Goal: Task Accomplishment & Management: Complete application form

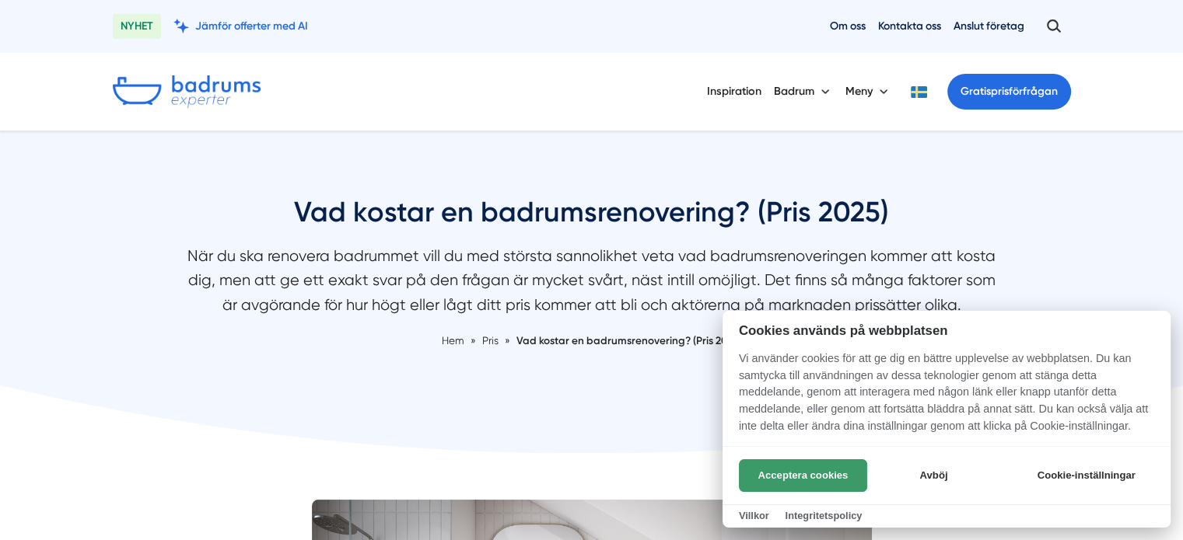
click at [769, 470] on button "Acceptera cookies" at bounding box center [803, 475] width 128 height 33
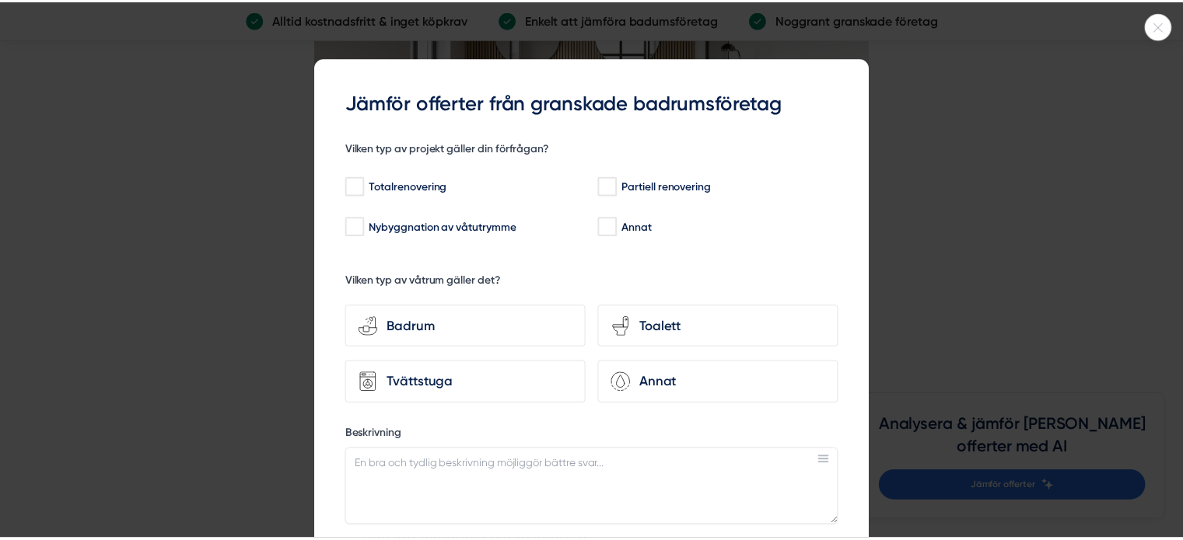
scroll to position [4276, 0]
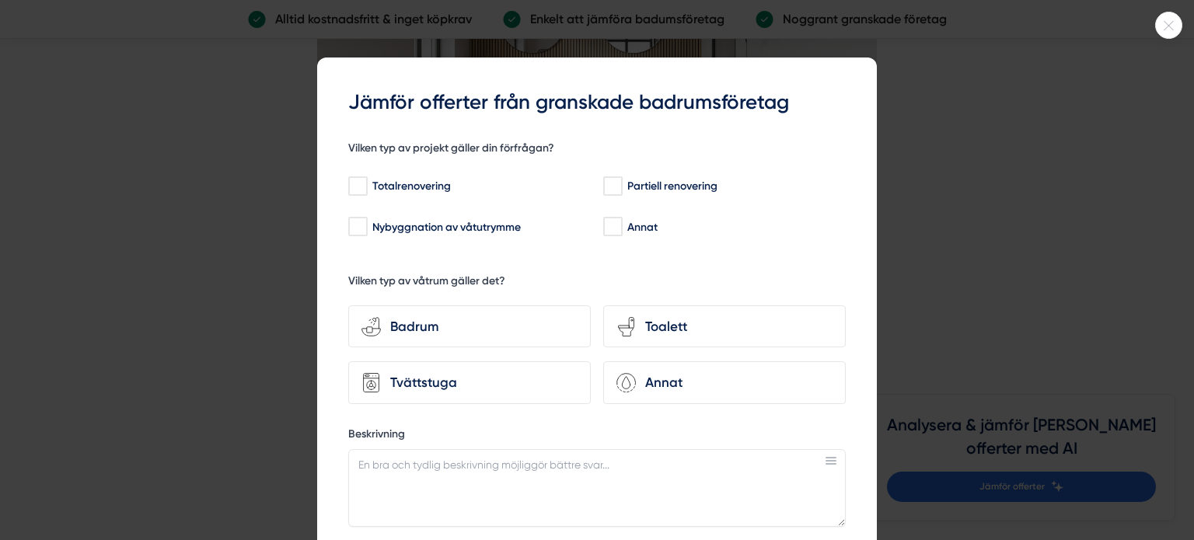
click at [949, 160] on div at bounding box center [597, 270] width 1194 height 540
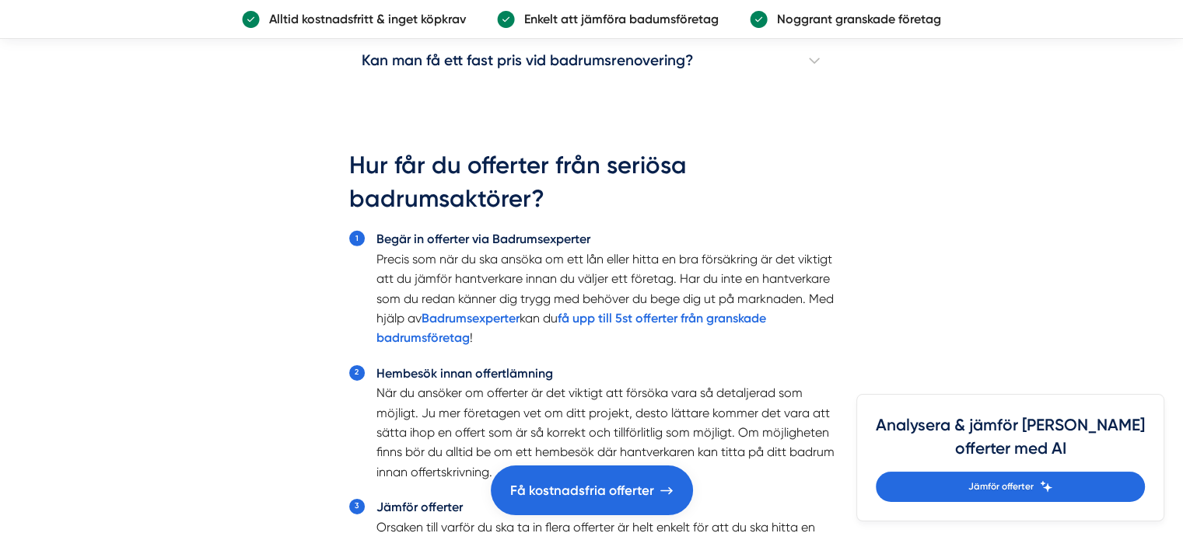
scroll to position [5054, 0]
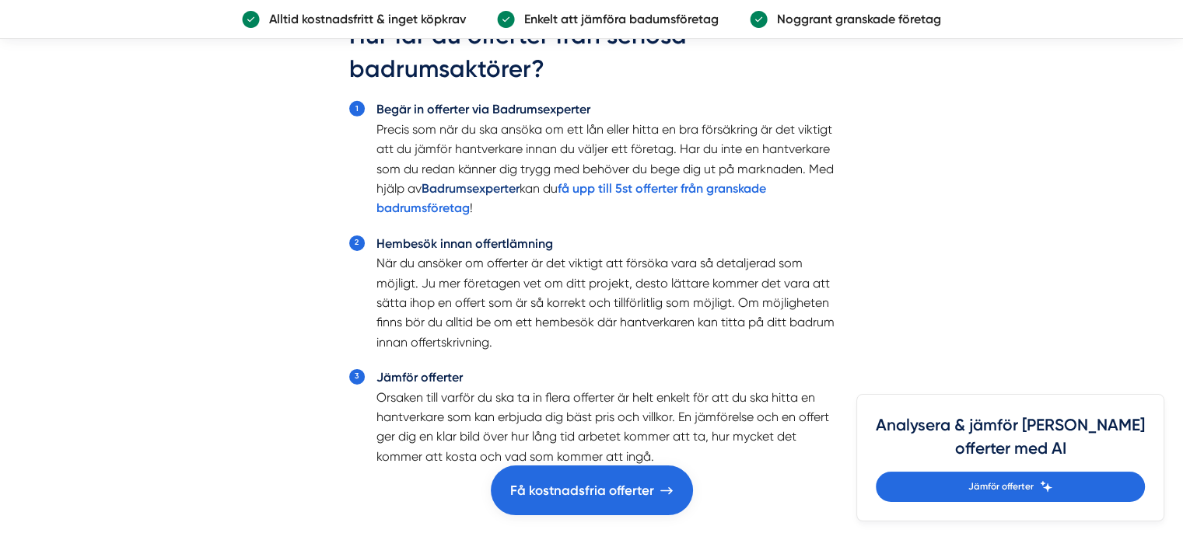
click at [494, 183] on strong "Badrumsexperter" at bounding box center [470, 188] width 98 height 15
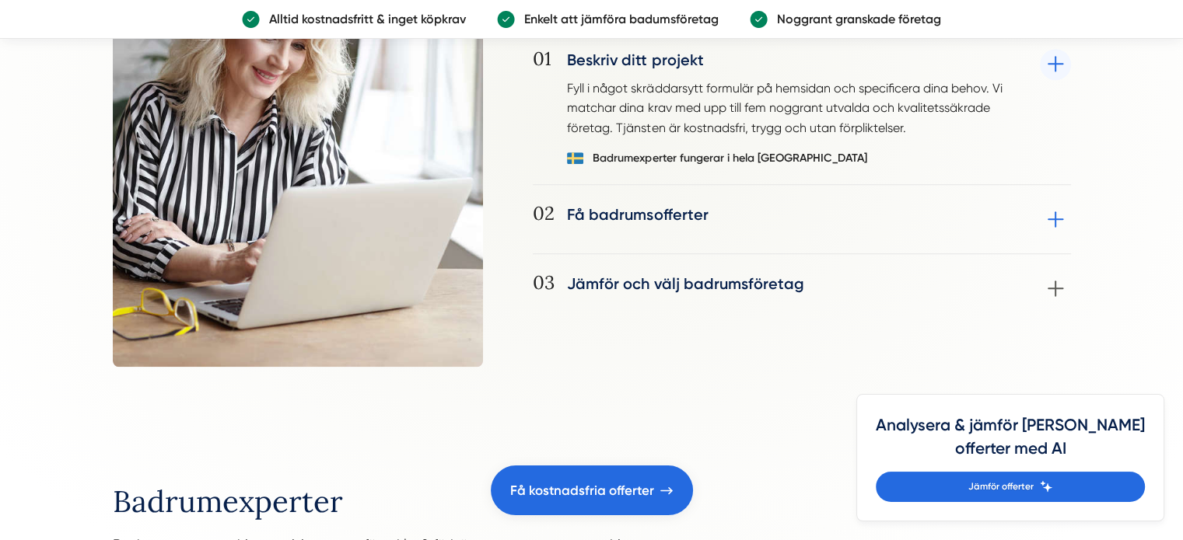
scroll to position [1295, 0]
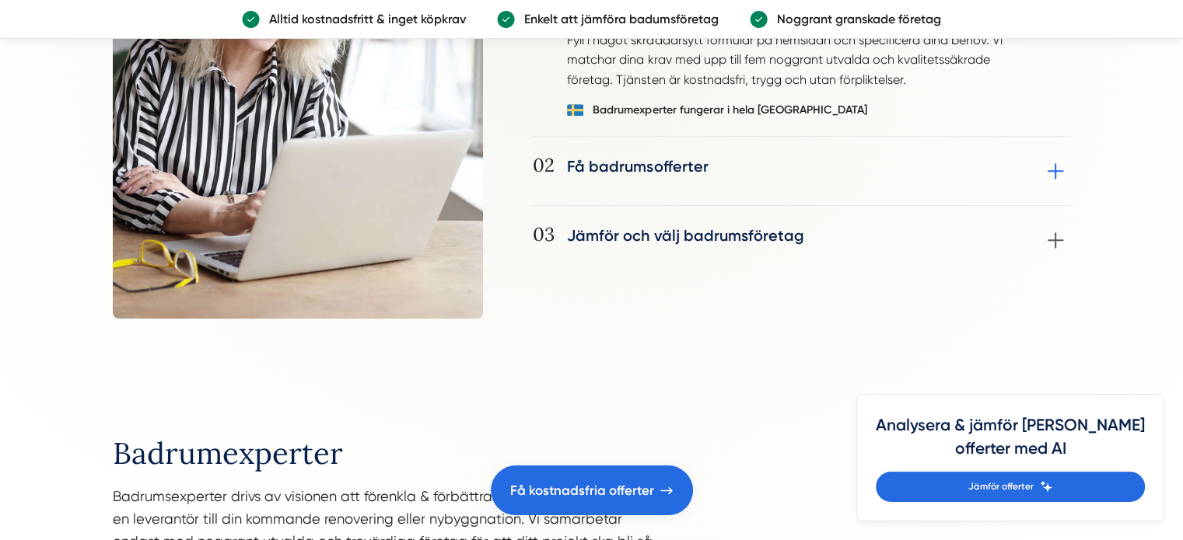
click at [709, 173] on div "02 Få badrumsofferter Utvalda badrumsföretag kontaktar dig vanligtvis inom 24-4…" at bounding box center [802, 180] width 538 height 51
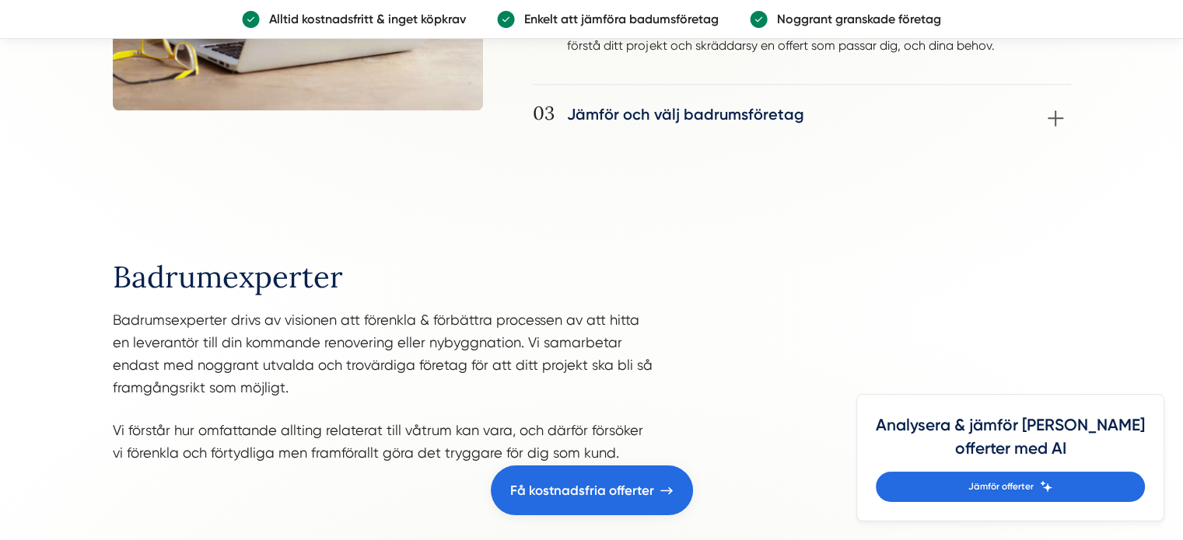
scroll to position [1533, 0]
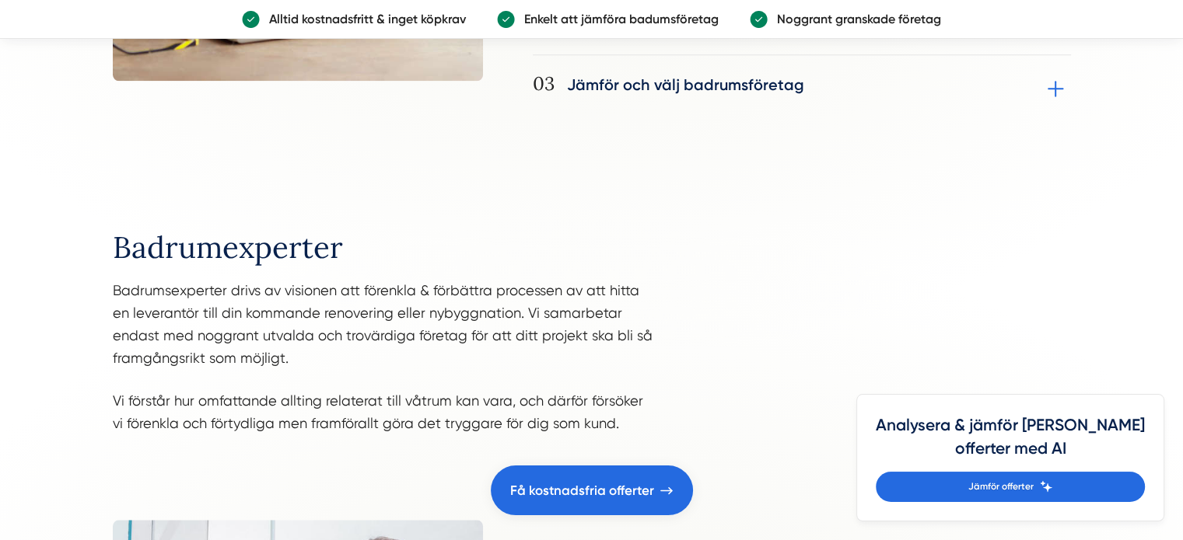
click at [1057, 93] on div "03 Jämför och välj badrumsföretag Jämför mottagna offerter och välj det badrums…" at bounding box center [802, 89] width 538 height 31
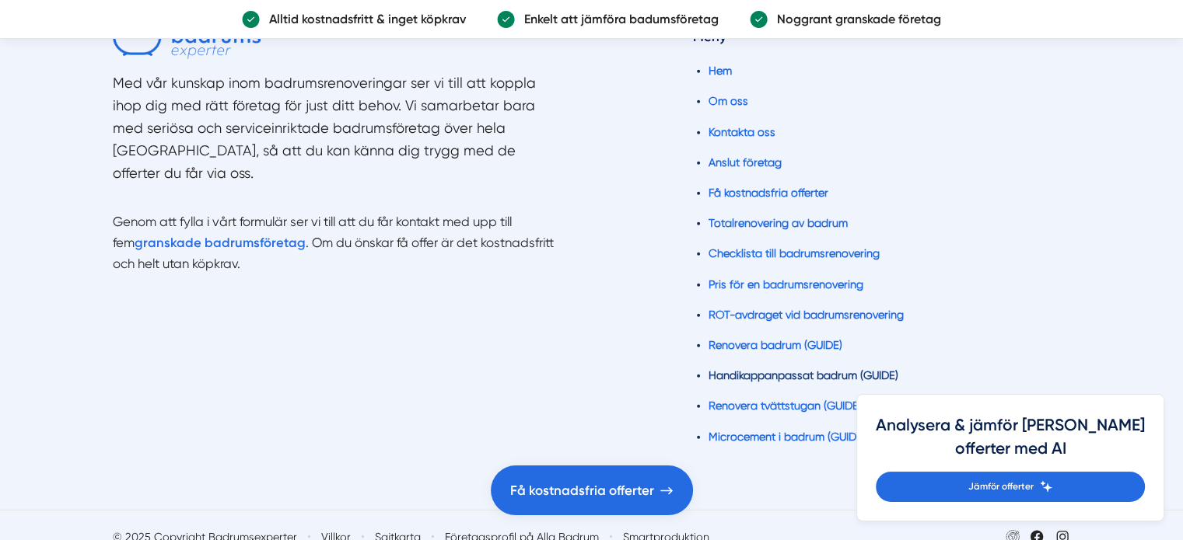
scroll to position [3906, 0]
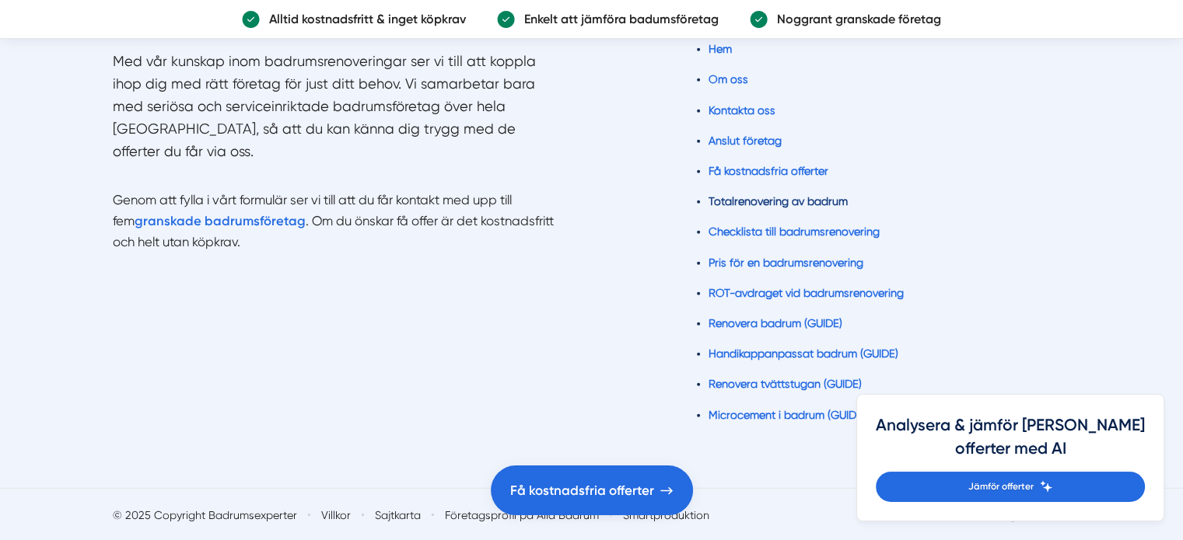
click at [751, 197] on link "Totalrenovering av badrum" at bounding box center [777, 201] width 139 height 12
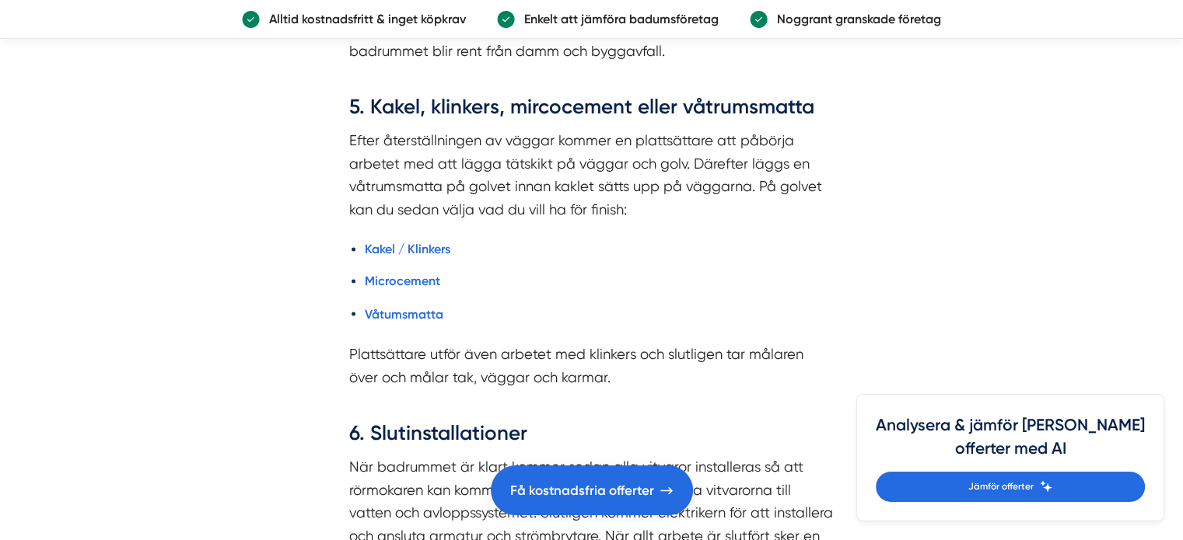
scroll to position [2681, 0]
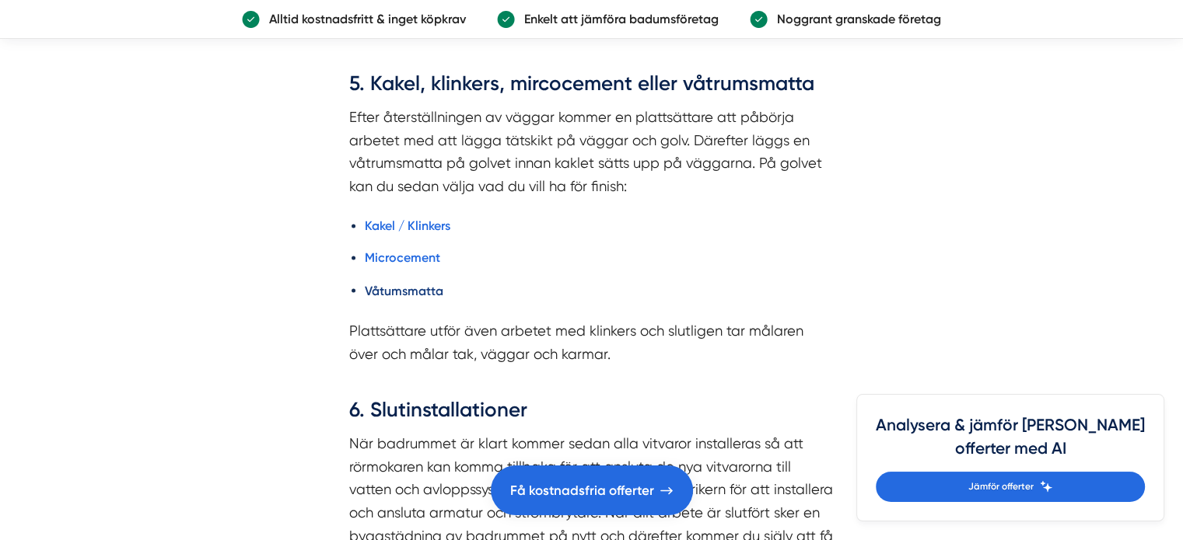
click at [395, 290] on strong "Våtumsmatta" at bounding box center [404, 290] width 79 height 15
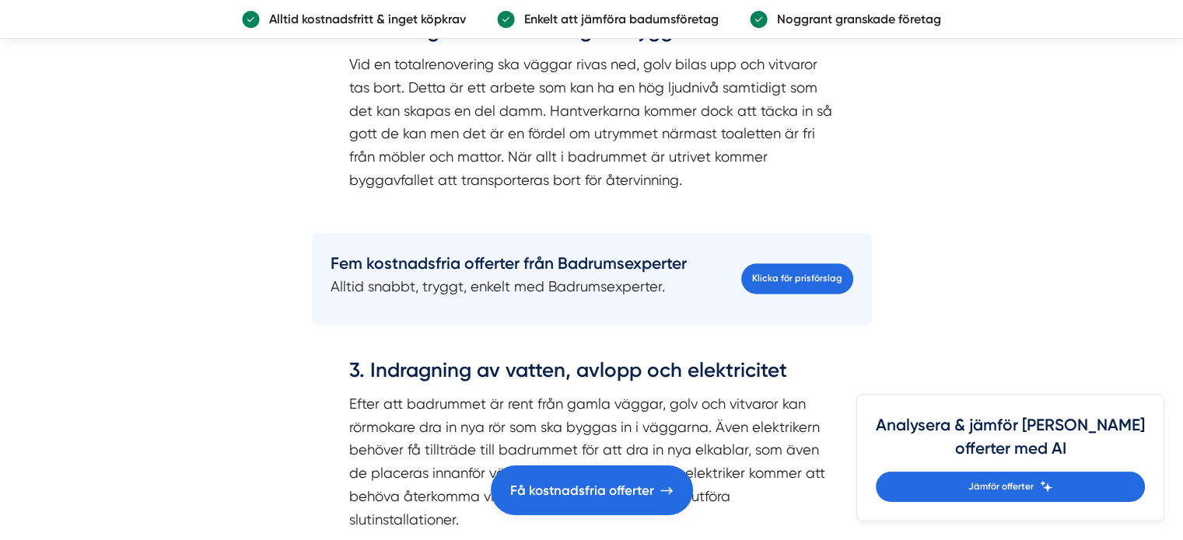
scroll to position [2073, 0]
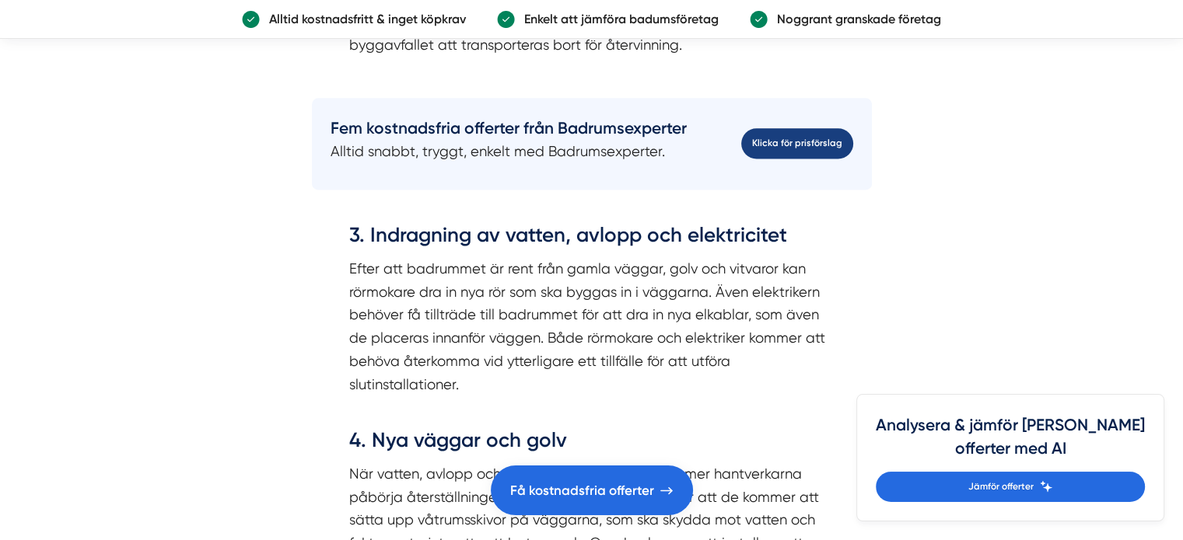
click at [781, 138] on link "Klicka för prisförslag" at bounding box center [797, 143] width 112 height 30
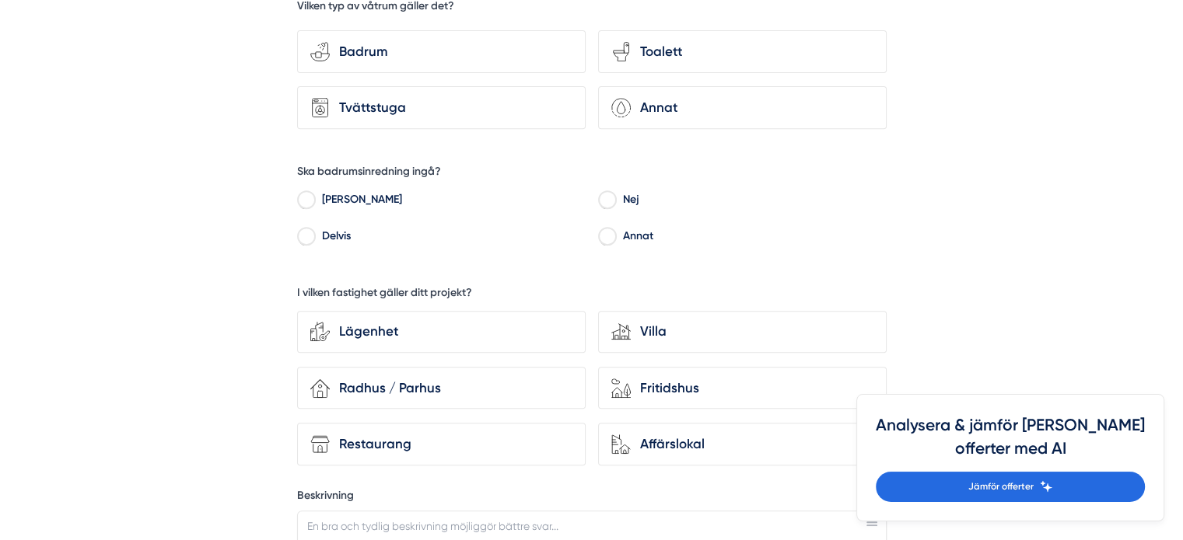
scroll to position [777, 0]
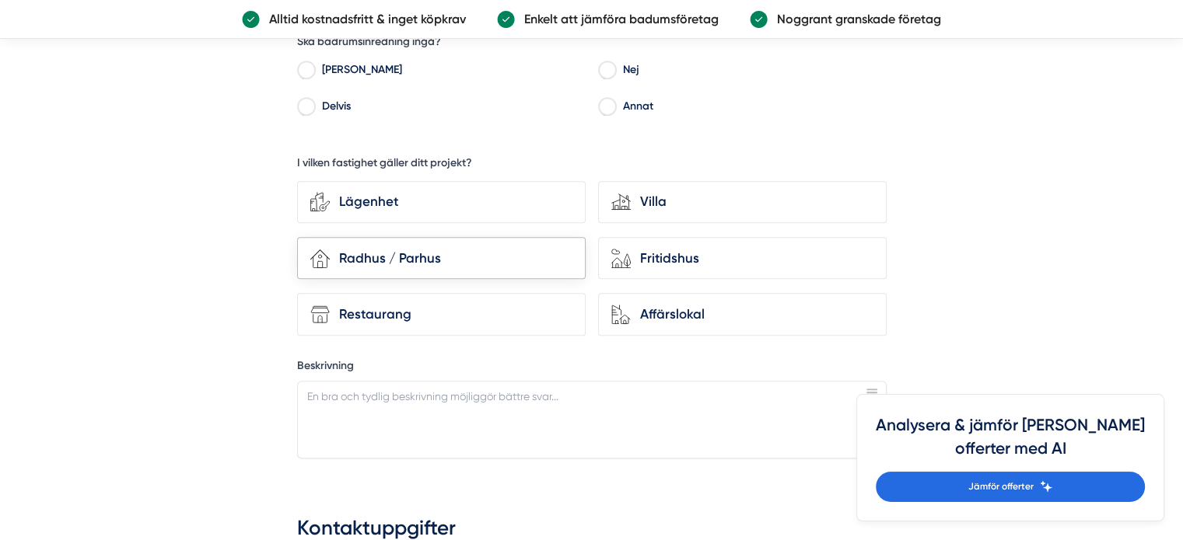
click at [362, 267] on div "house-3 Radhus / Parhus" at bounding box center [441, 258] width 288 height 43
click at [0, 0] on input "house-3 Radhus / Parhus" at bounding box center [0, 0] width 0 height 0
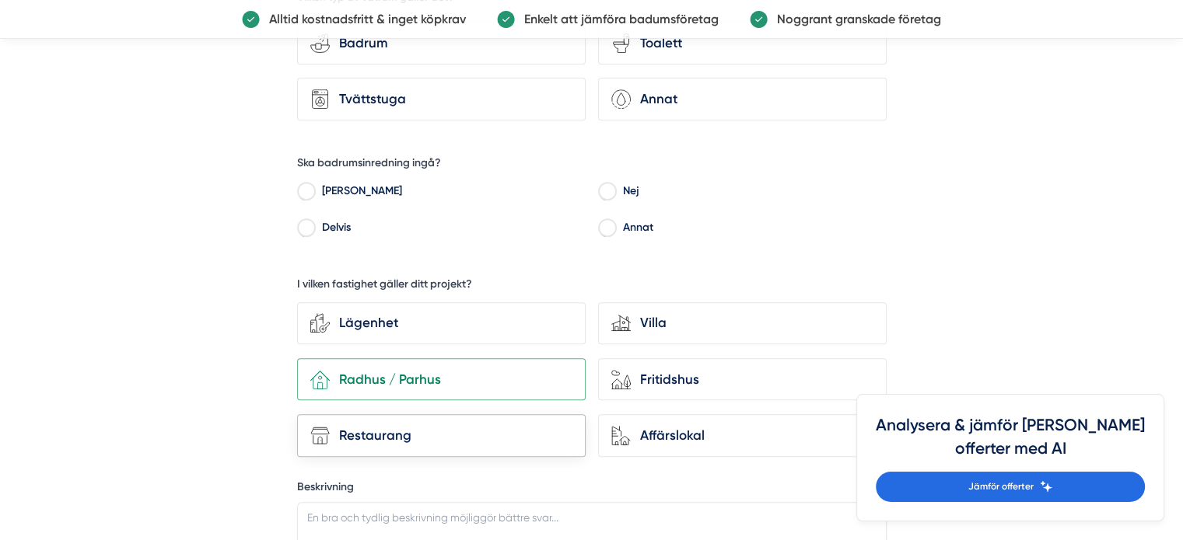
scroll to position [518, 0]
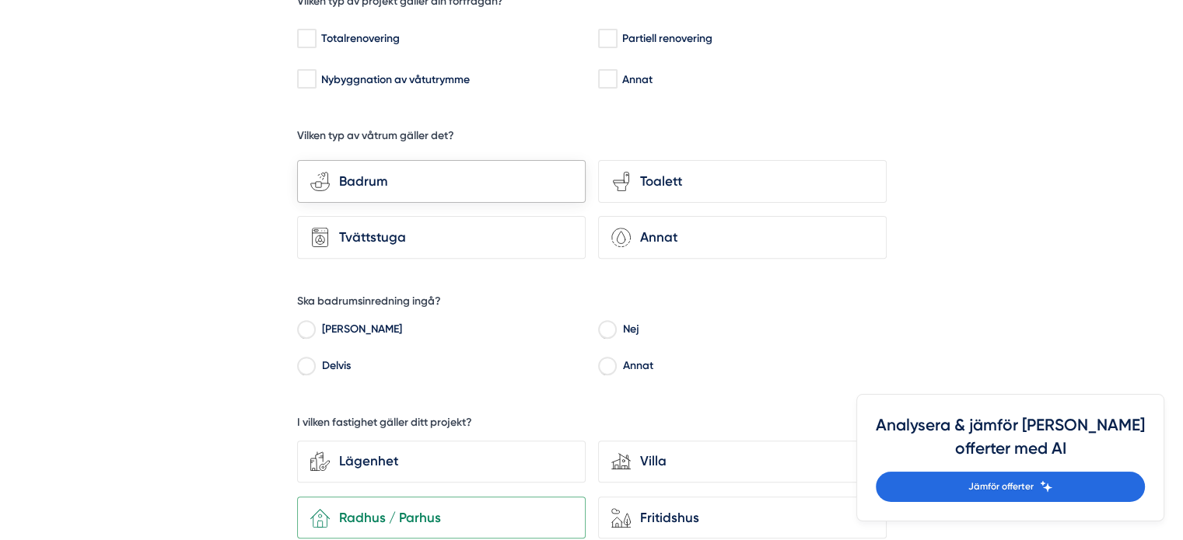
click at [377, 183] on div "Badrum" at bounding box center [451, 181] width 243 height 21
click at [0, 0] on input "bathroom-tub-towel Badrum" at bounding box center [0, 0] width 0 height 0
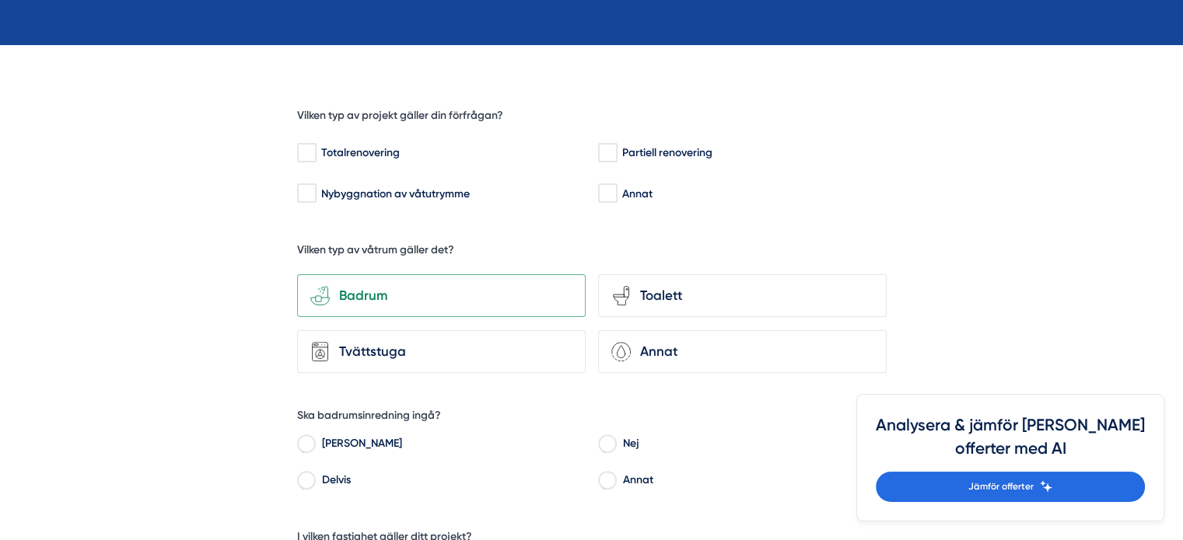
scroll to position [389, 0]
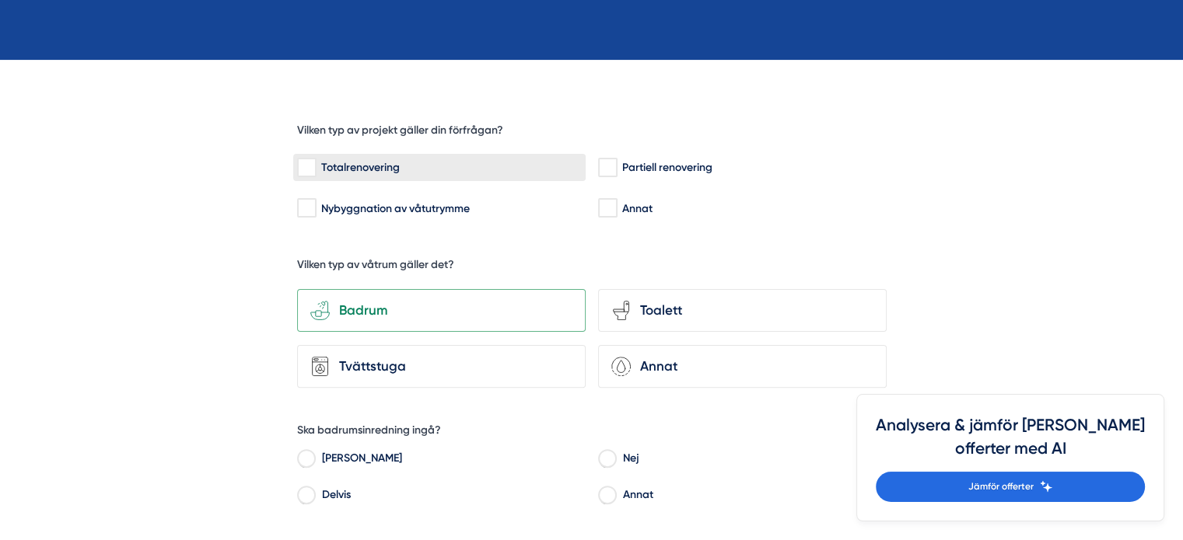
click at [364, 169] on div "Totalrenovering" at bounding box center [439, 168] width 285 height 16
click at [315, 169] on input "Totalrenovering" at bounding box center [306, 168] width 18 height 16
checkbox input "true"
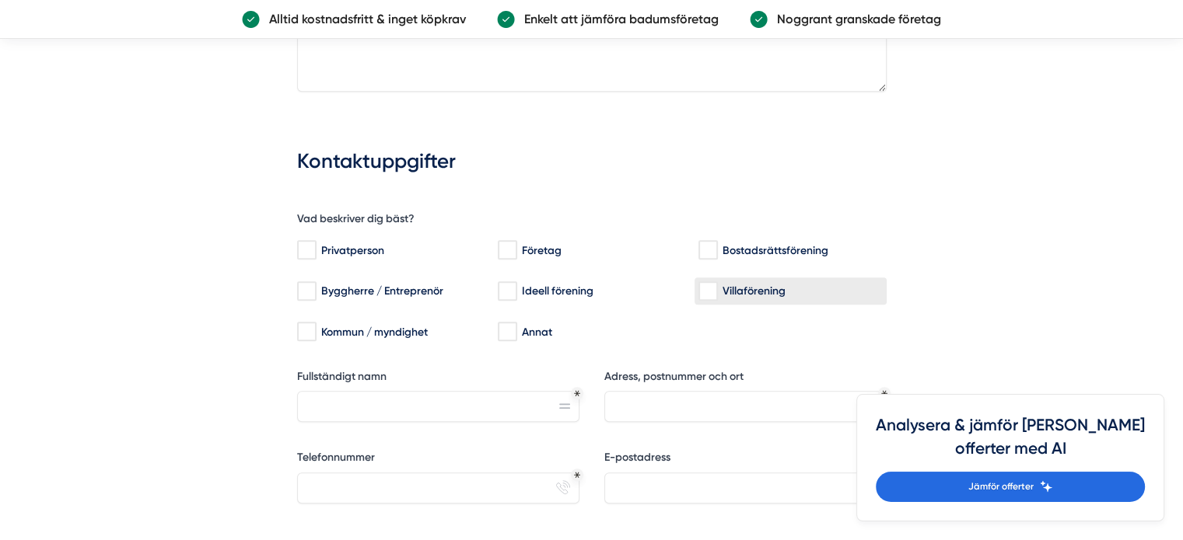
scroll to position [1166, 0]
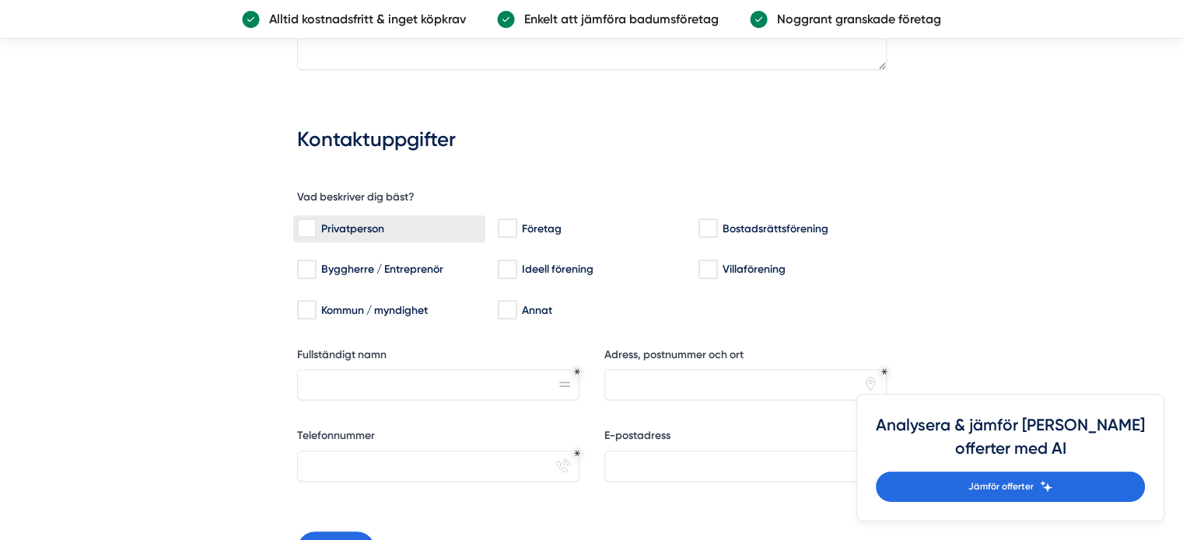
click at [300, 221] on input "Privatperson" at bounding box center [306, 229] width 18 height 16
checkbox input "true"
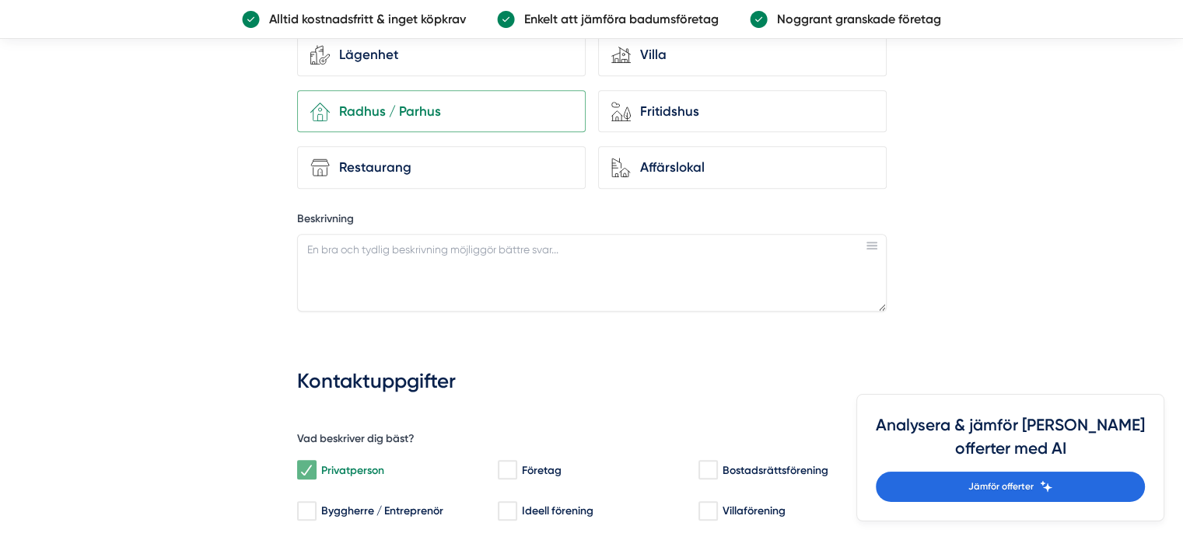
scroll to position [907, 0]
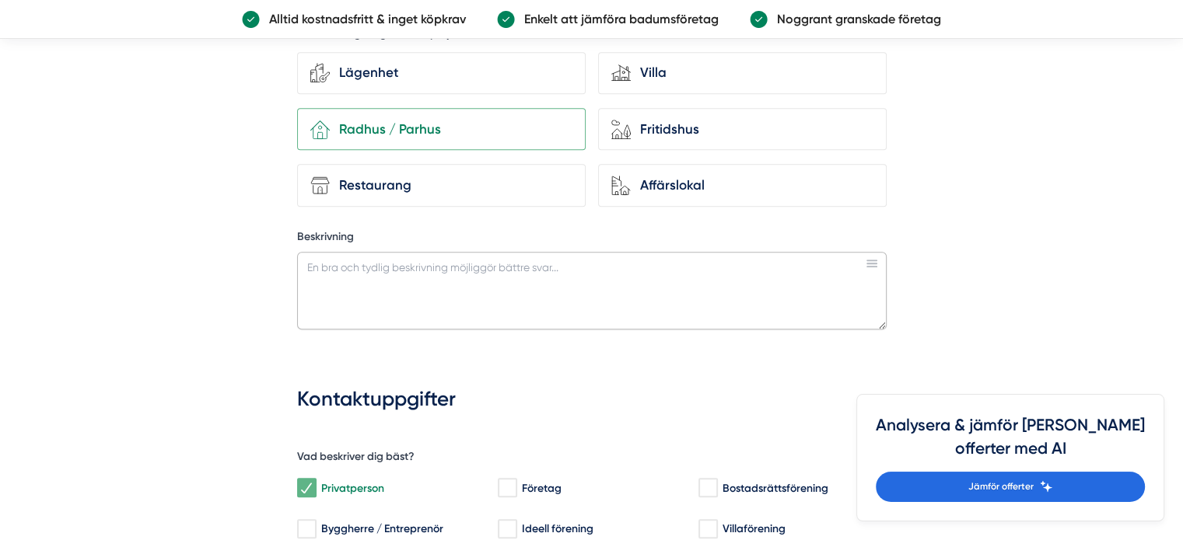
click at [430, 268] on textarea "Beskrivning" at bounding box center [591, 291] width 589 height 78
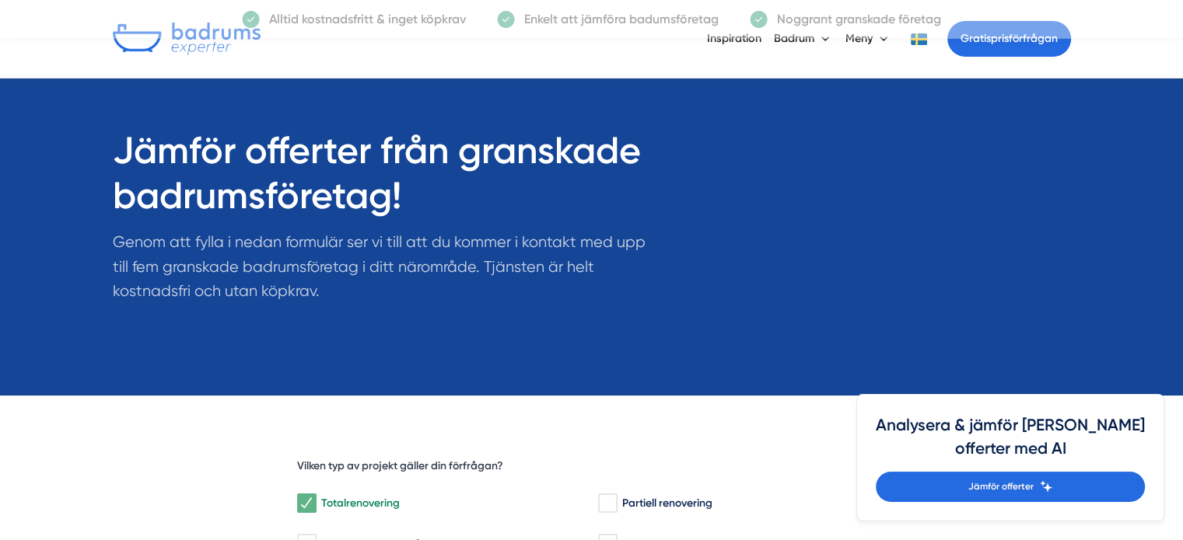
scroll to position [0, 0]
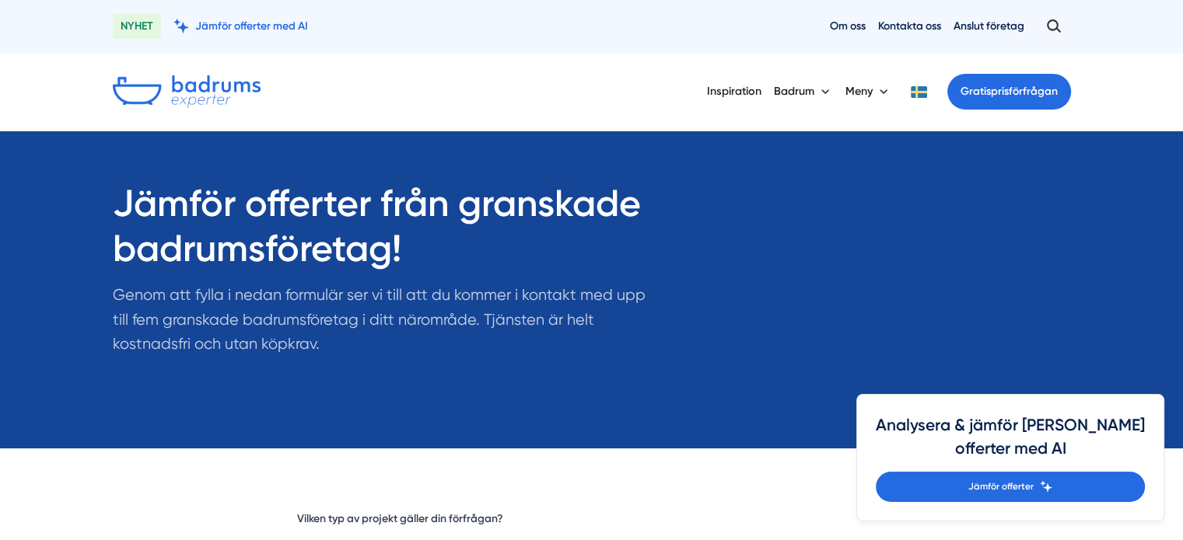
drag, startPoint x: 1092, startPoint y: 0, endPoint x: 526, endPoint y: 65, distance: 569.7
click at [526, 65] on div "Inspiration Badrum Meny Gratis prisförfrågan" at bounding box center [591, 92] width 995 height 78
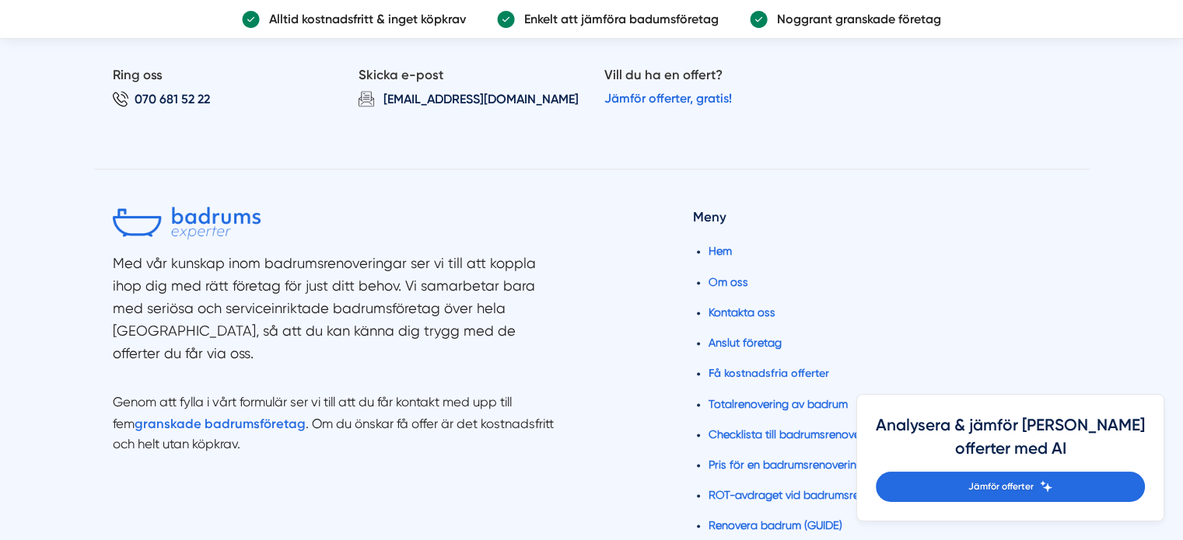
scroll to position [2462, 0]
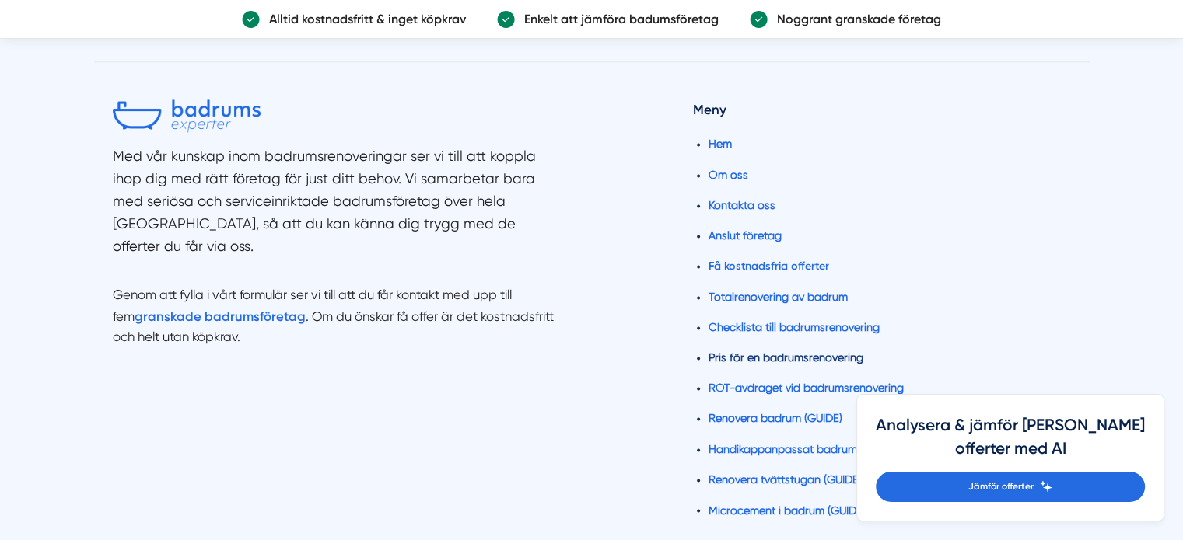
click at [805, 354] on link "Pris för en badrumsrenovering" at bounding box center [785, 357] width 155 height 12
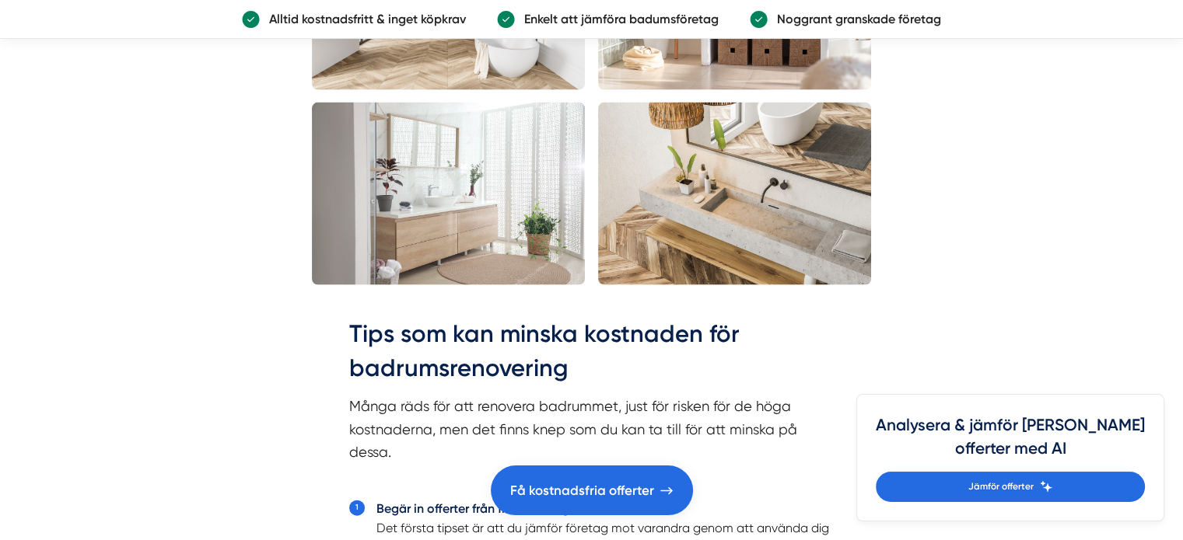
scroll to position [3239, 0]
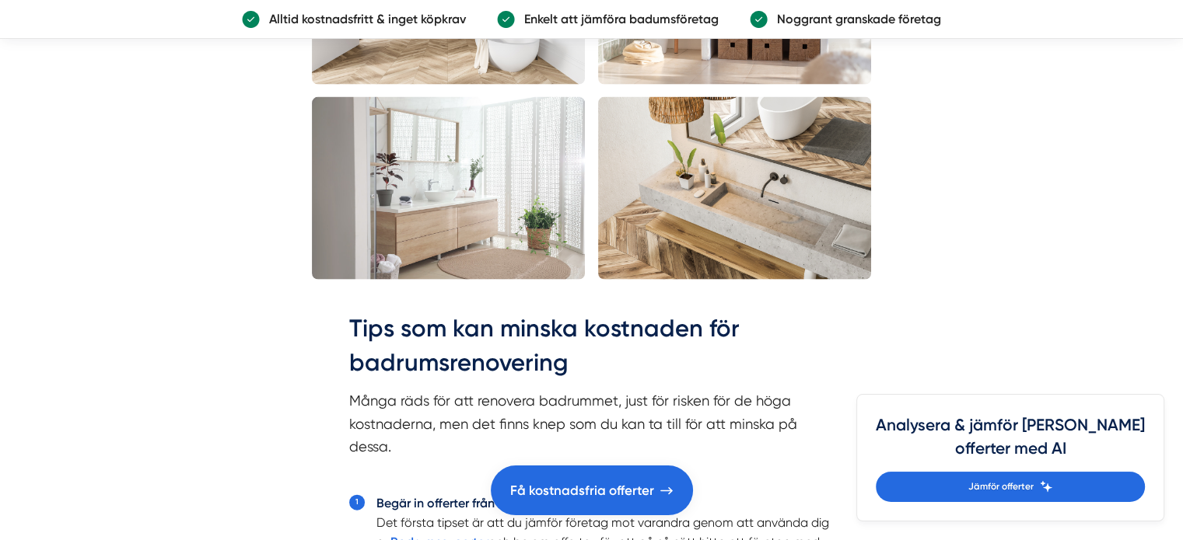
click at [434, 223] on img at bounding box center [449, 188] width 274 height 183
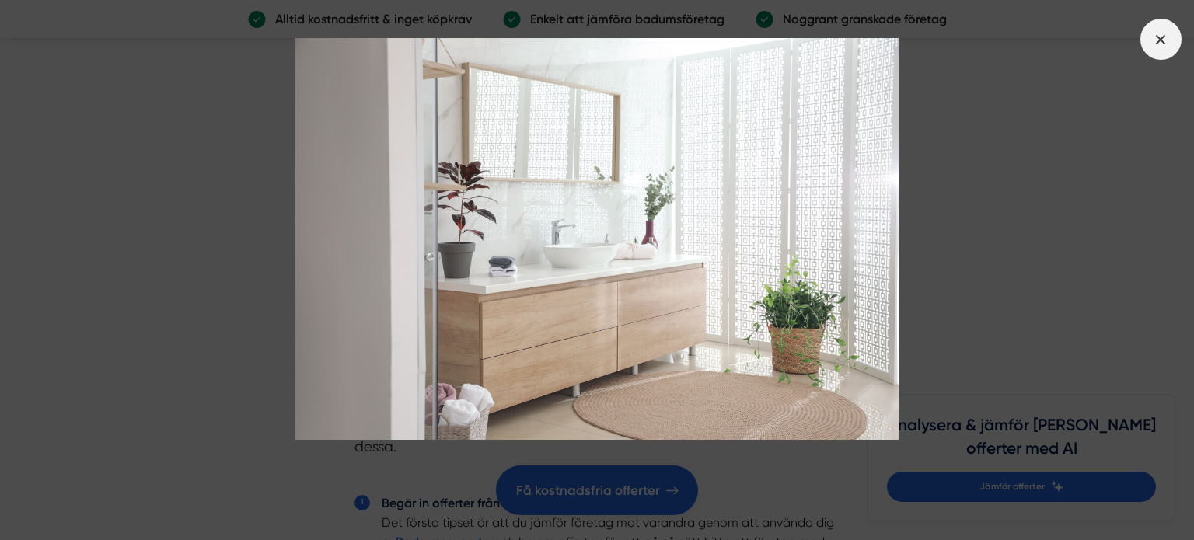
click at [1163, 40] on icon at bounding box center [1160, 39] width 17 height 17
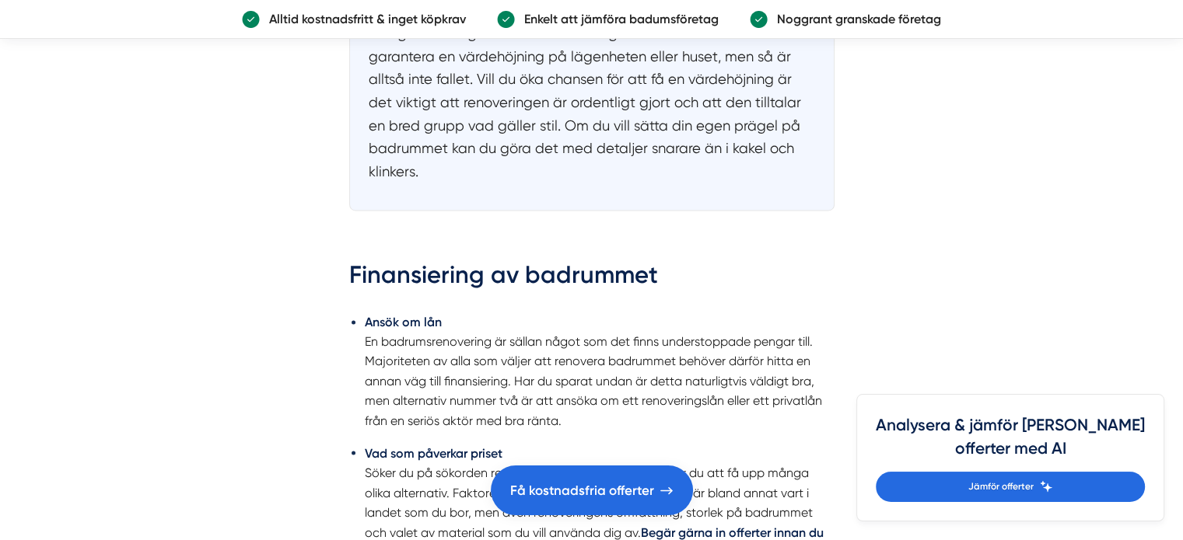
scroll to position [1944, 0]
